Goal: Download file/media

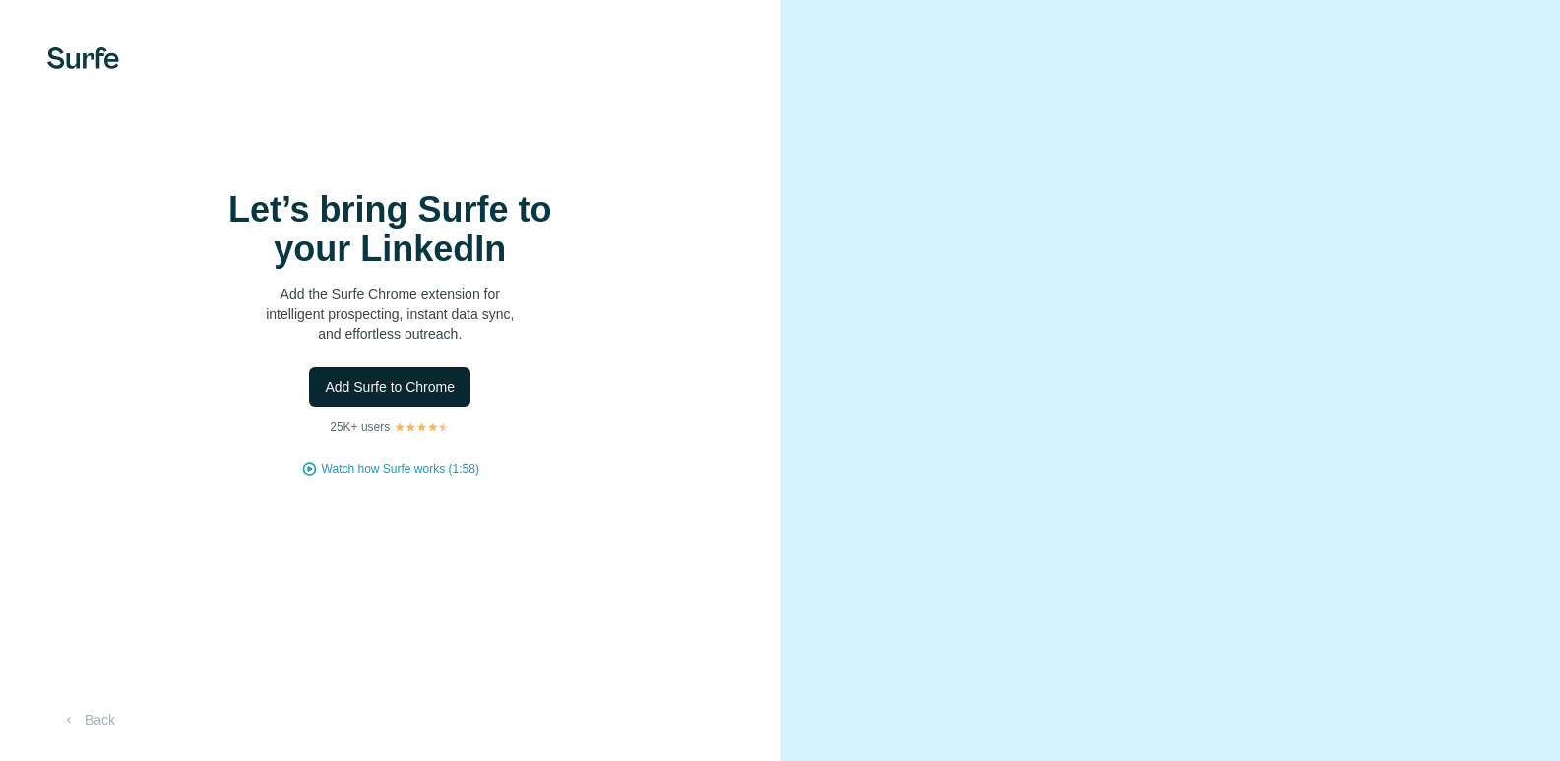
click at [433, 397] on span "Add Surfe to Chrome" at bounding box center [390, 387] width 130 height 20
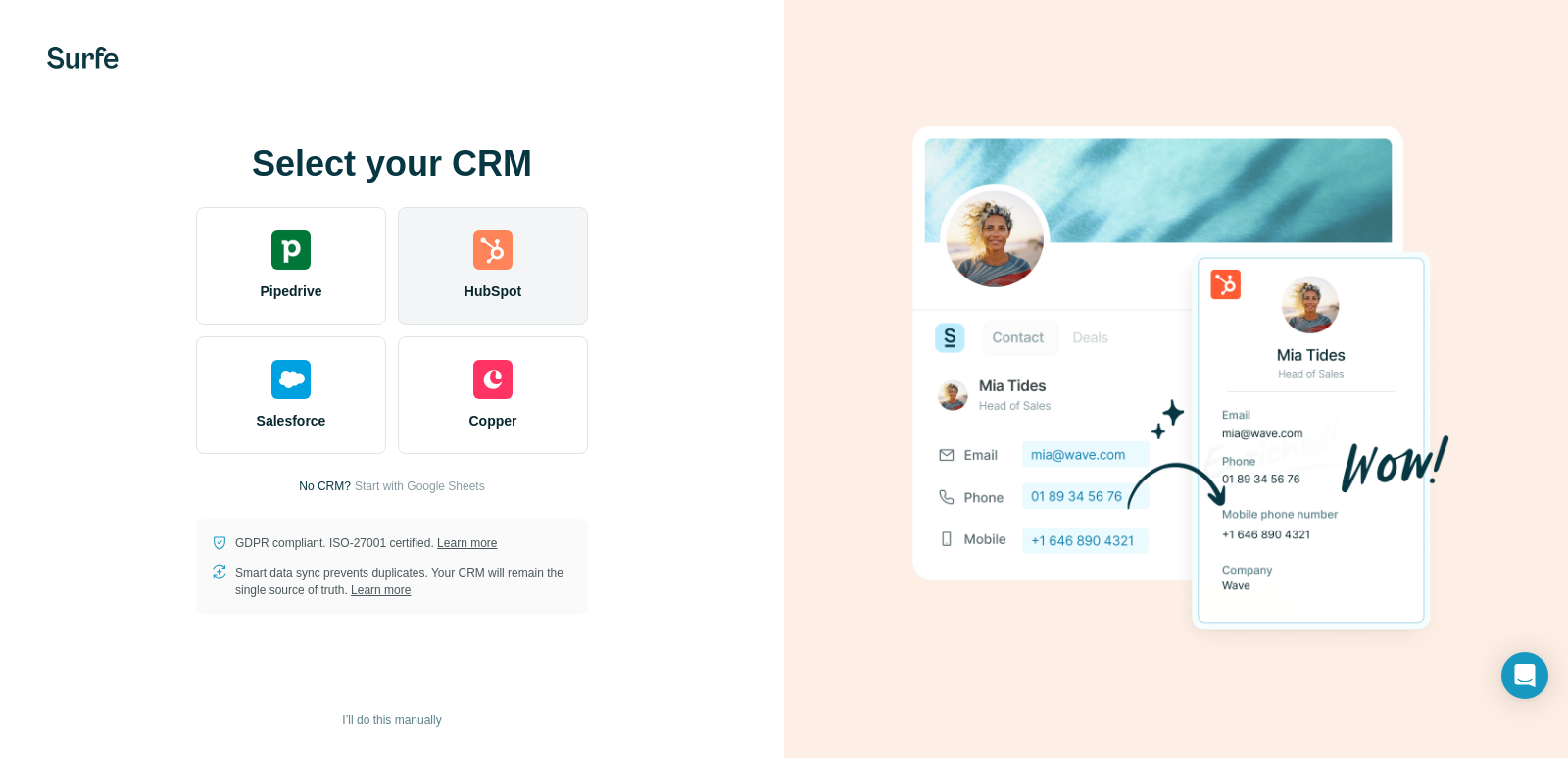
click at [498, 304] on div "HubSpot" at bounding box center [493, 266] width 190 height 118
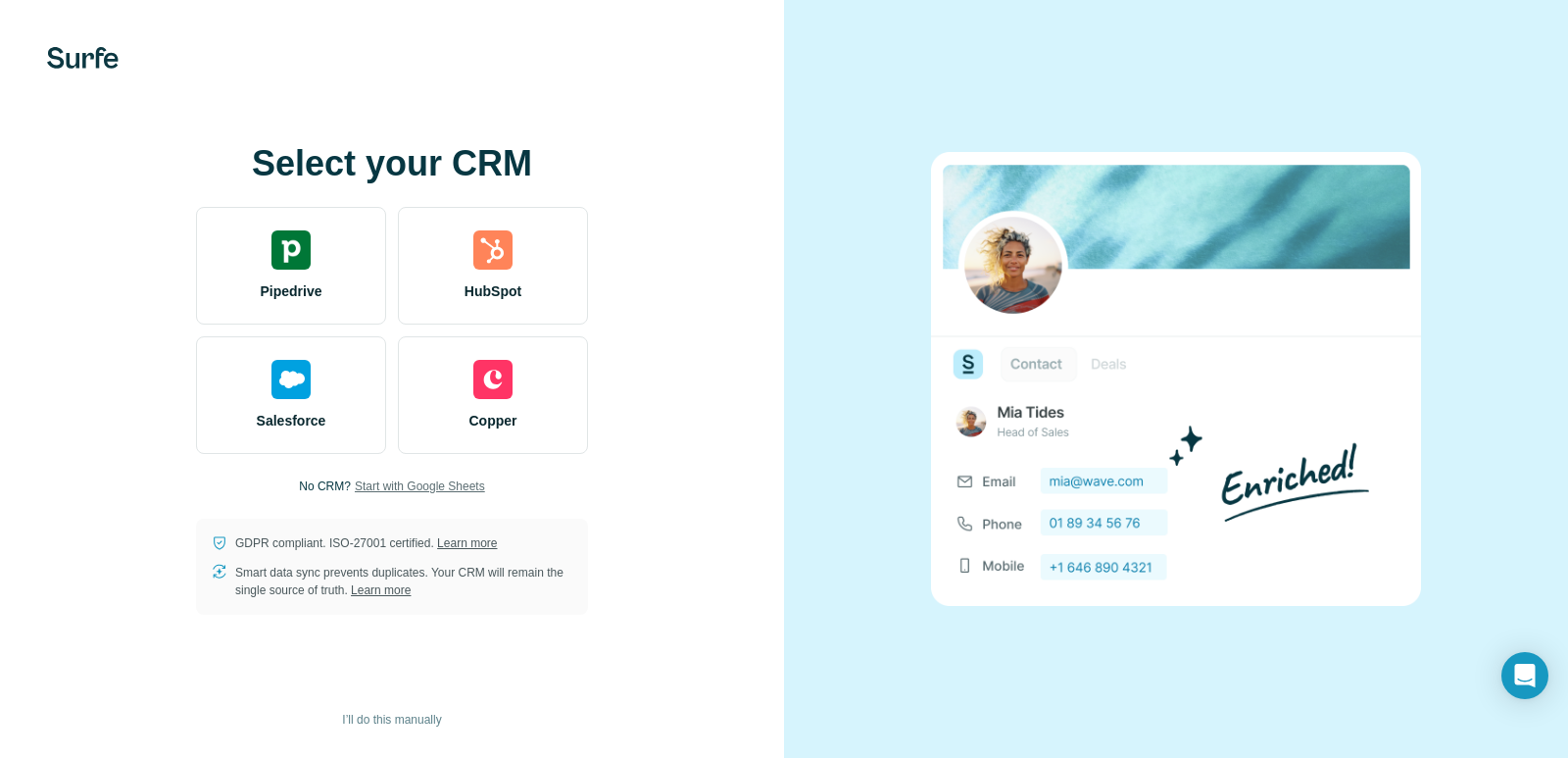
click at [436, 489] on span "Start with Google Sheets" at bounding box center [419, 486] width 130 height 18
